Goal: Information Seeking & Learning: Learn about a topic

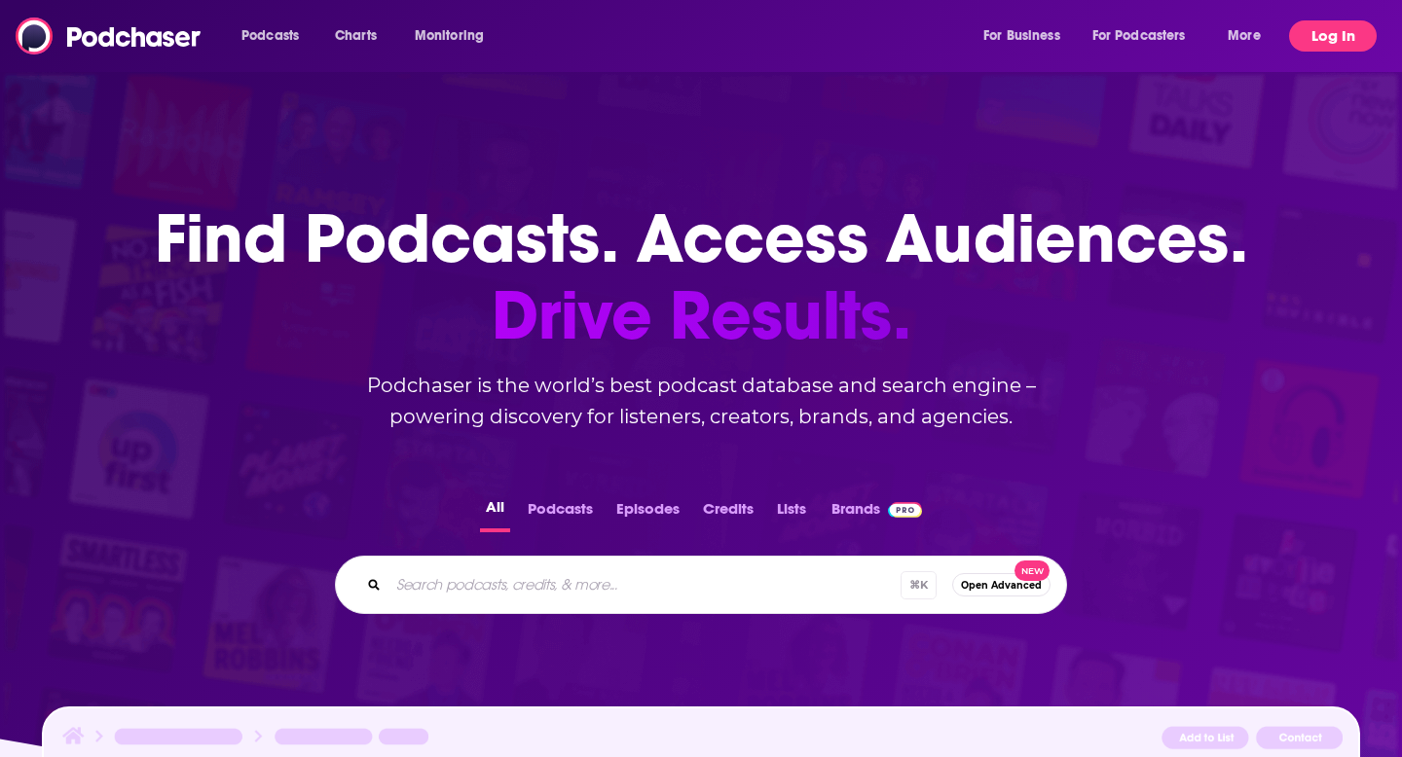
click at [1326, 34] on button "Log In" at bounding box center [1333, 35] width 88 height 31
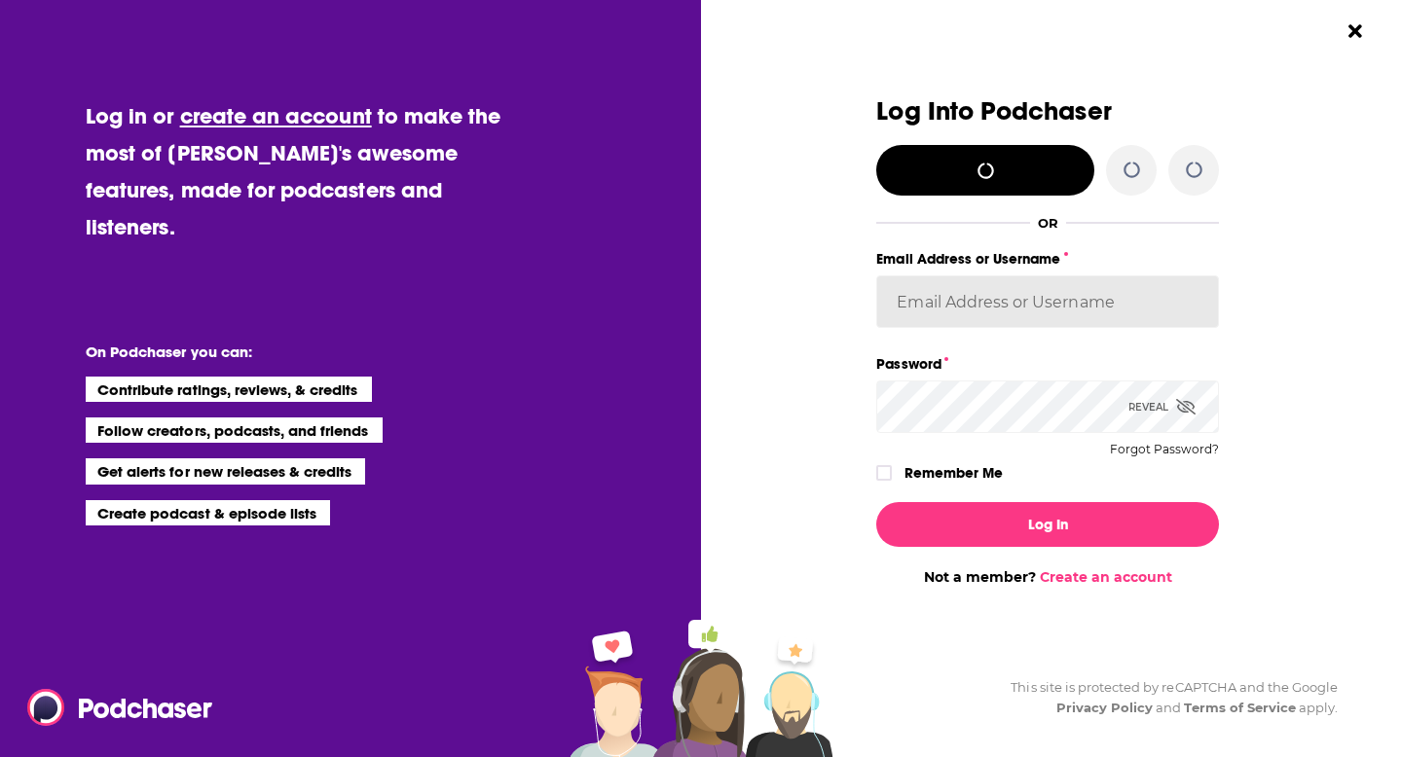
type input "nshort92"
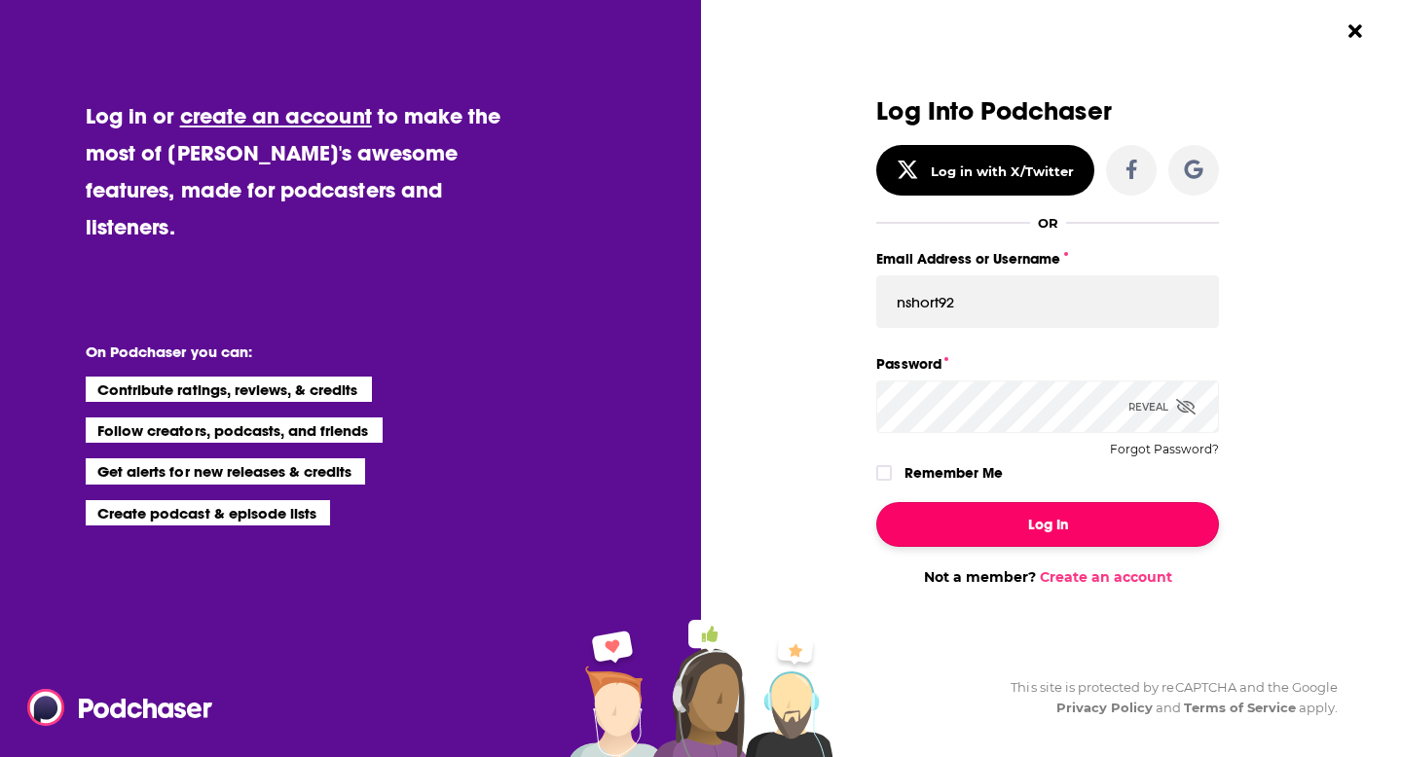
click at [1121, 512] on button "Log In" at bounding box center [1047, 524] width 343 height 45
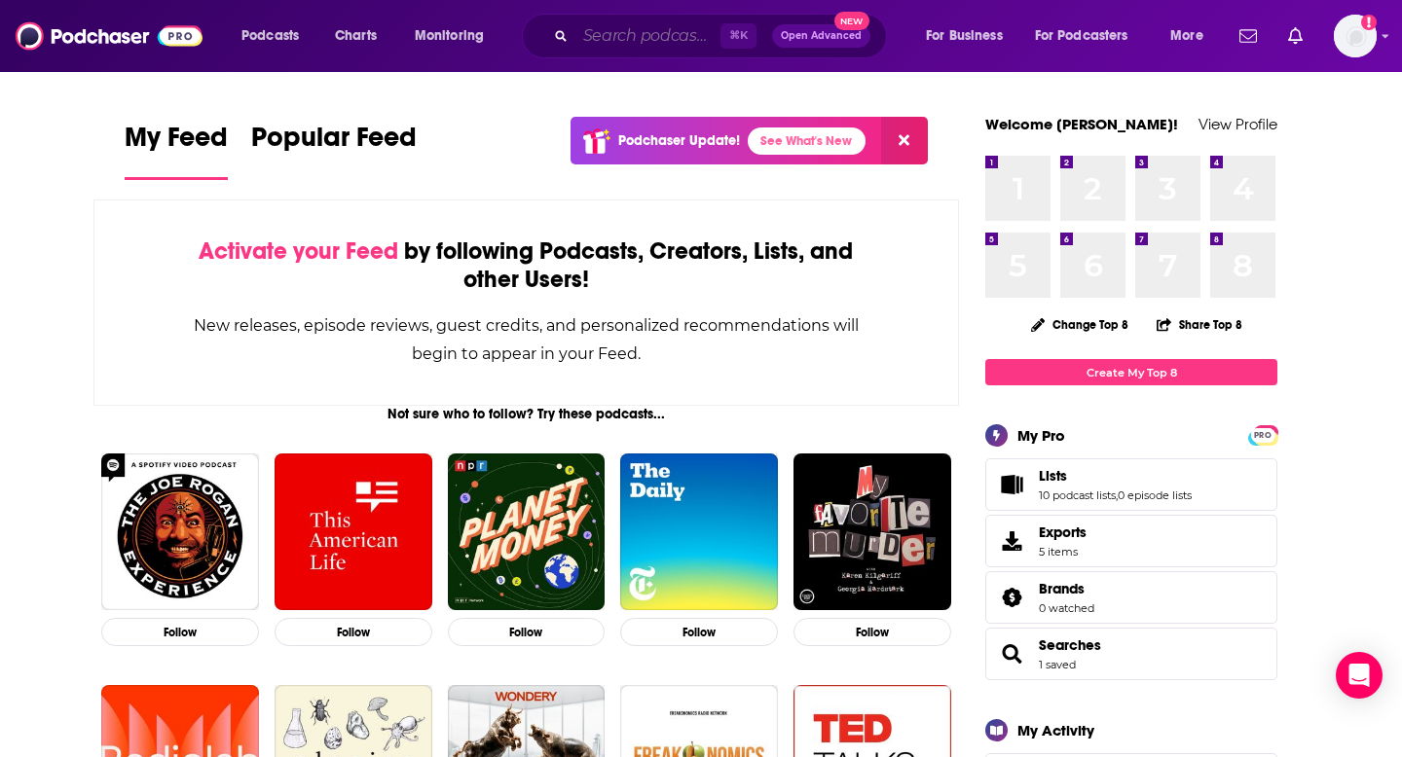
click at [607, 37] on input "Search podcasts, credits, & more..." at bounding box center [647, 35] width 145 height 31
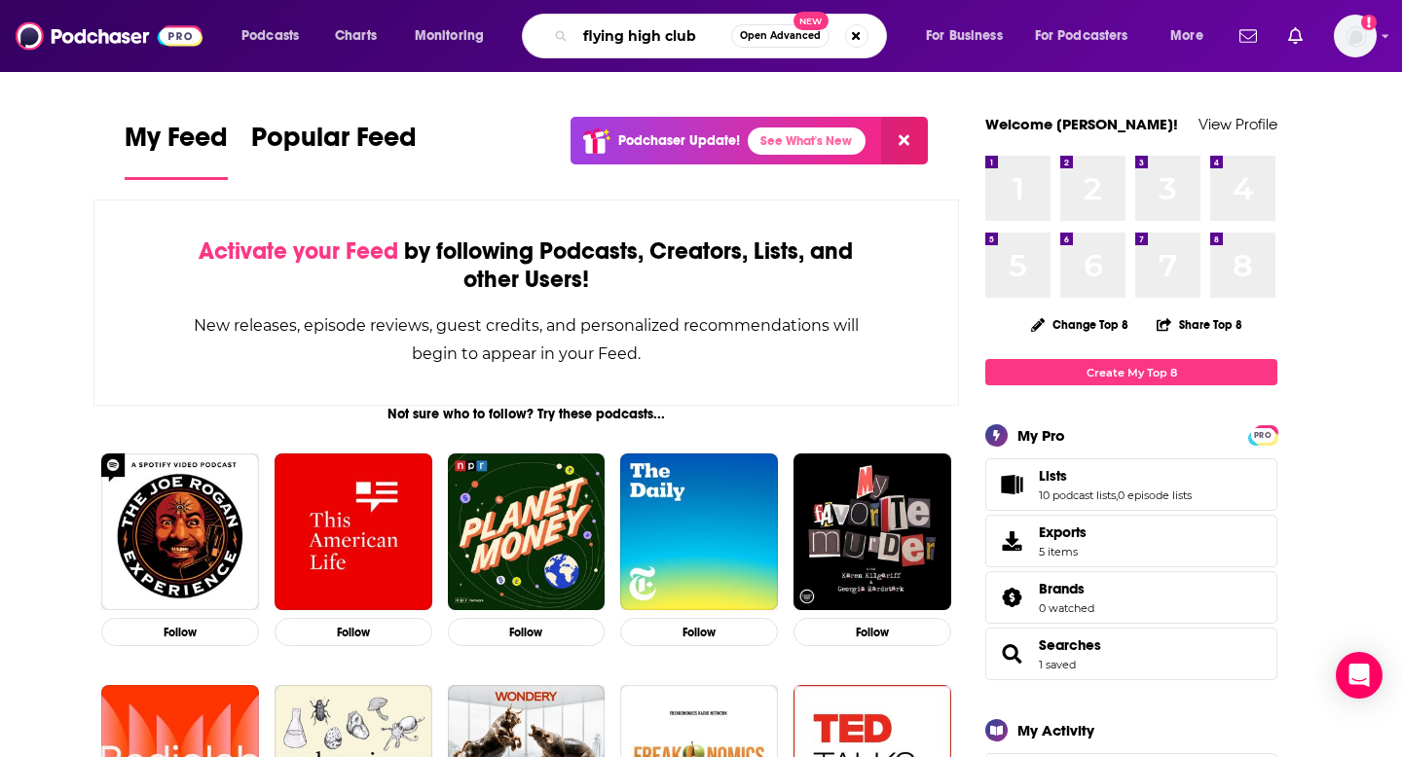
type input "flying high club"
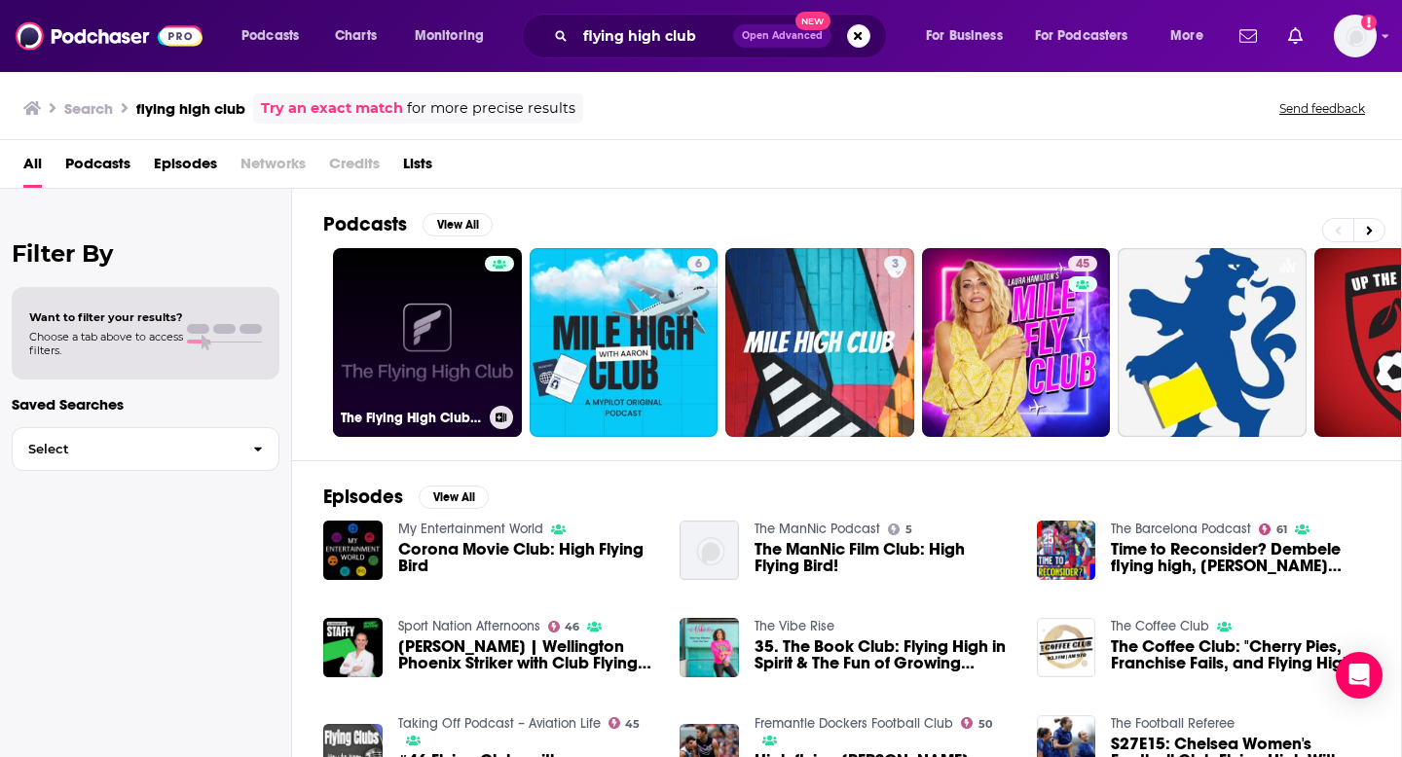
click at [392, 308] on link "The Flying High Club Podcast" at bounding box center [427, 342] width 189 height 189
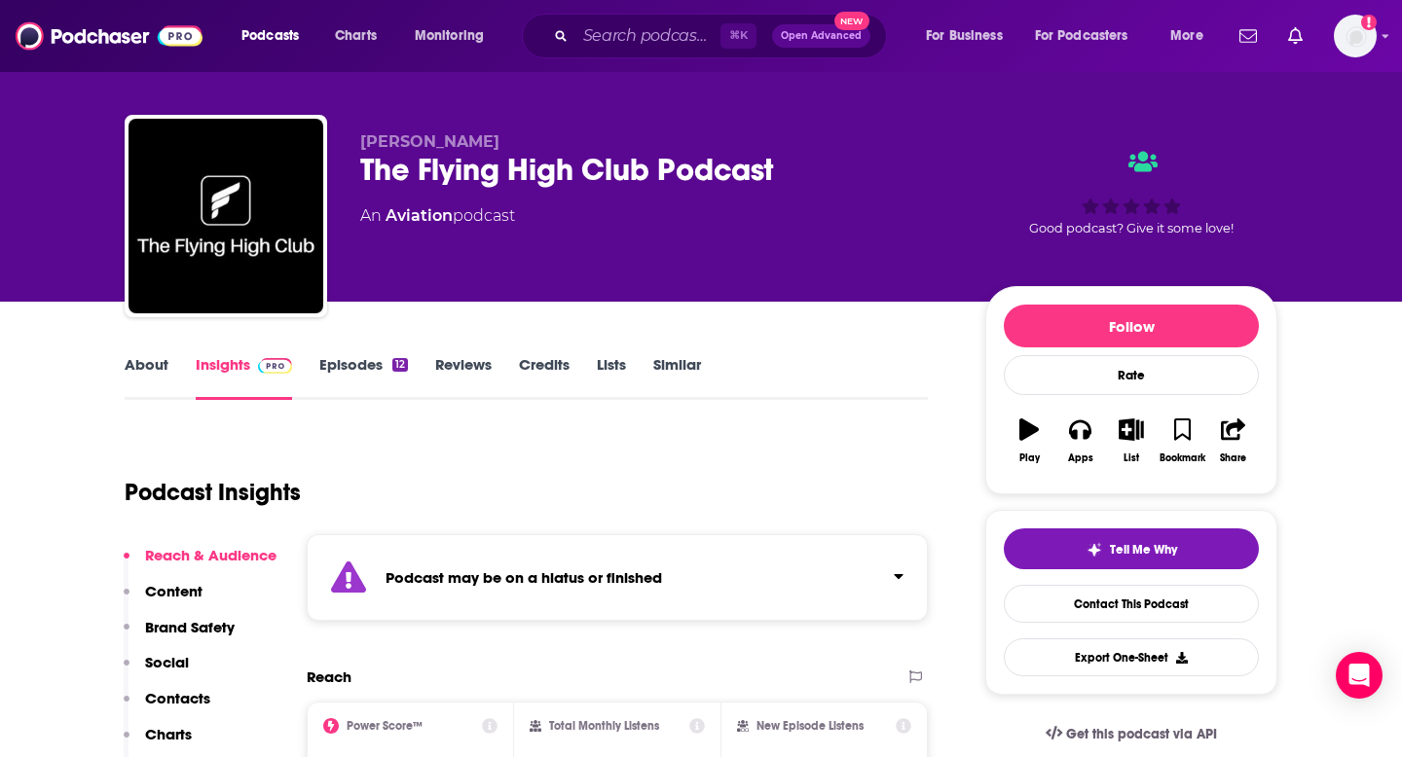
scroll to position [18, 0]
